Goal: Find specific page/section: Find specific page/section

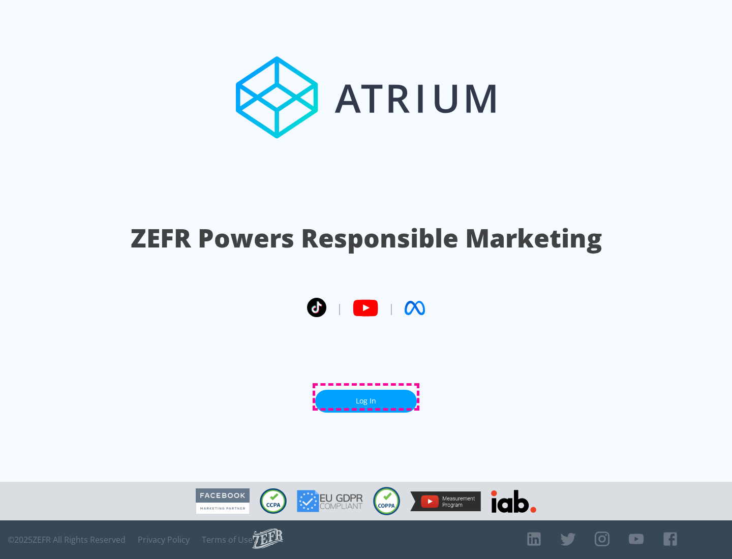
click at [366, 397] on link "Log In" at bounding box center [366, 401] width 102 height 23
